Goal: Task Accomplishment & Management: Manage account settings

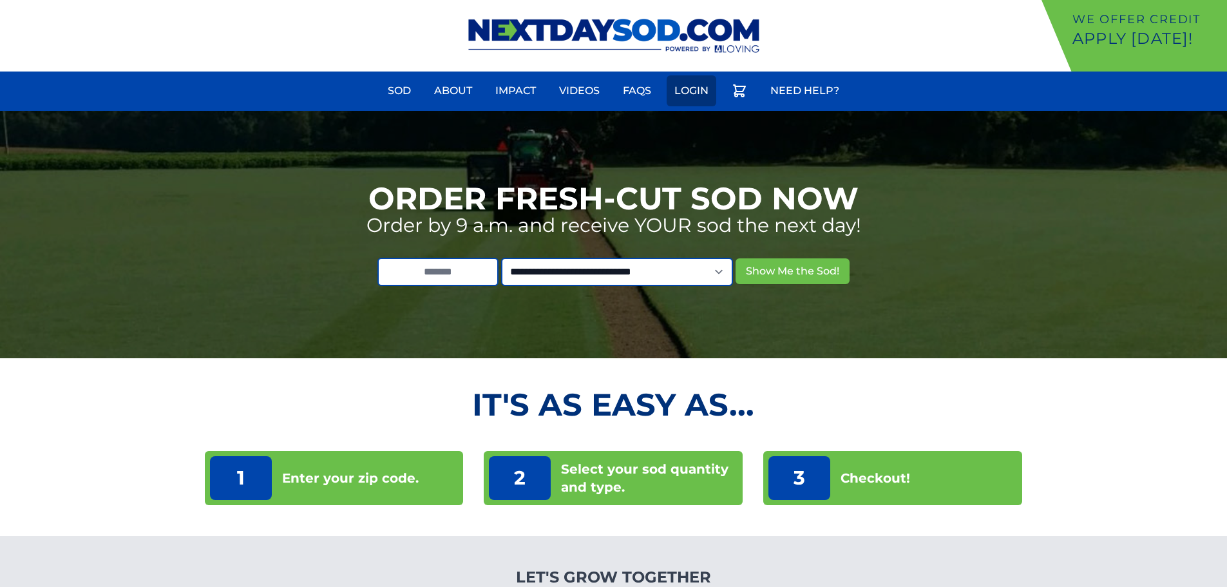
click at [692, 88] on link "Login" at bounding box center [692, 90] width 50 height 31
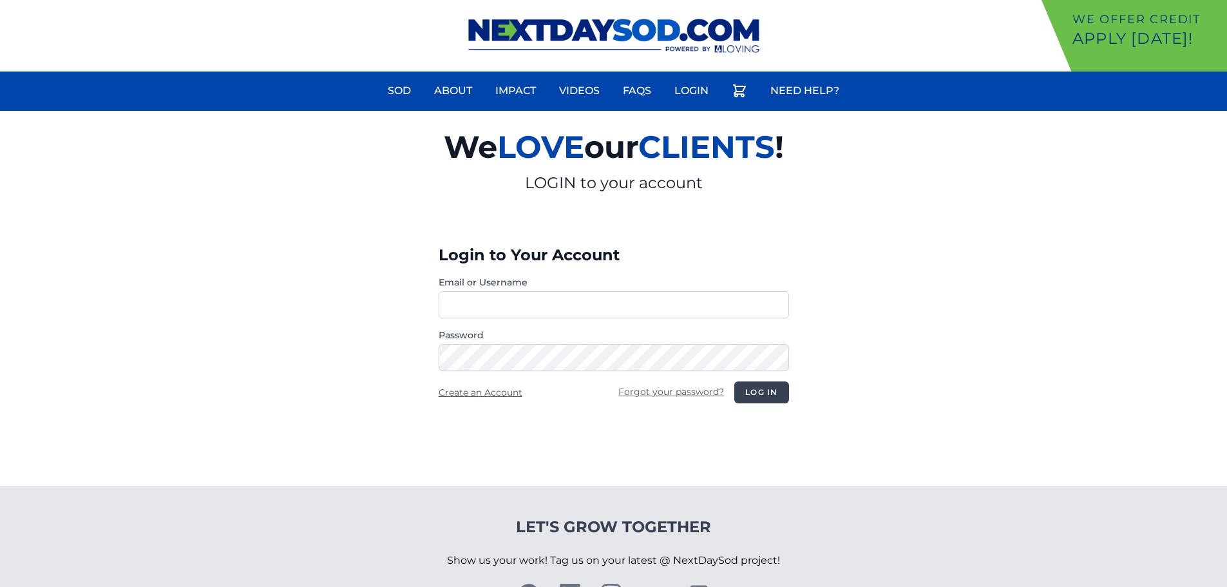
type input "**********"
click at [753, 393] on button "Log in" at bounding box center [761, 392] width 54 height 22
